Goal: Task Accomplishment & Management: Use online tool/utility

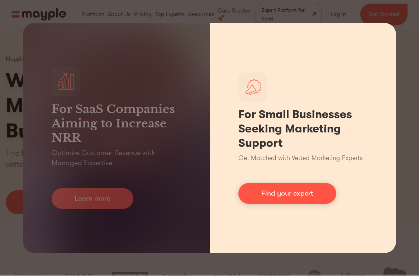
click at [373, 124] on div "For Small Businesses Seeking Marketing Support Get Matched with Vetted Marketin…" at bounding box center [303, 138] width 187 height 230
